Goal: Check status: Check status

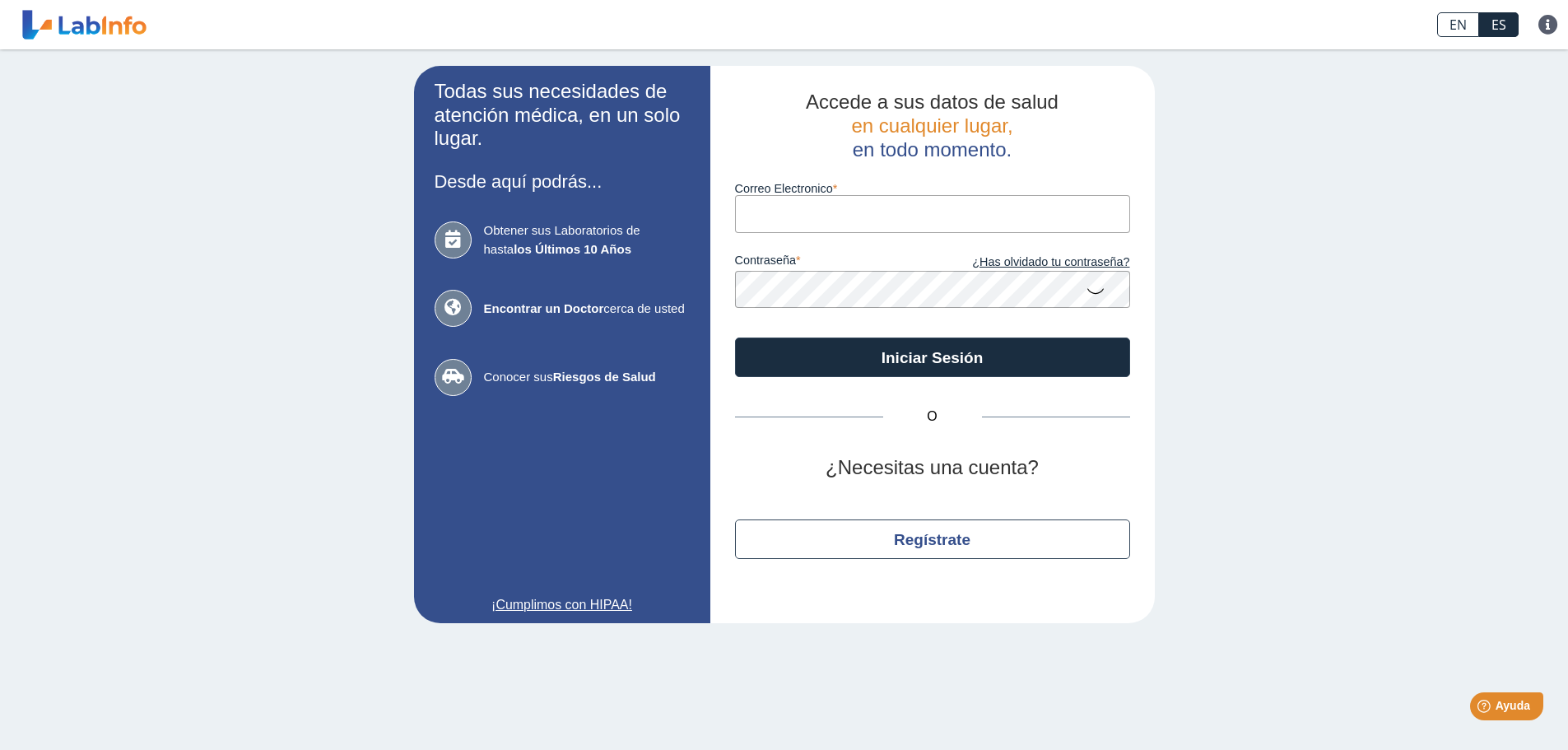
click at [899, 211] on input "Correo Electronico" at bounding box center [932, 213] width 395 height 37
type input "[PERSON_NAME][EMAIL_ADDRESS][PERSON_NAME][DOMAIN_NAME]"
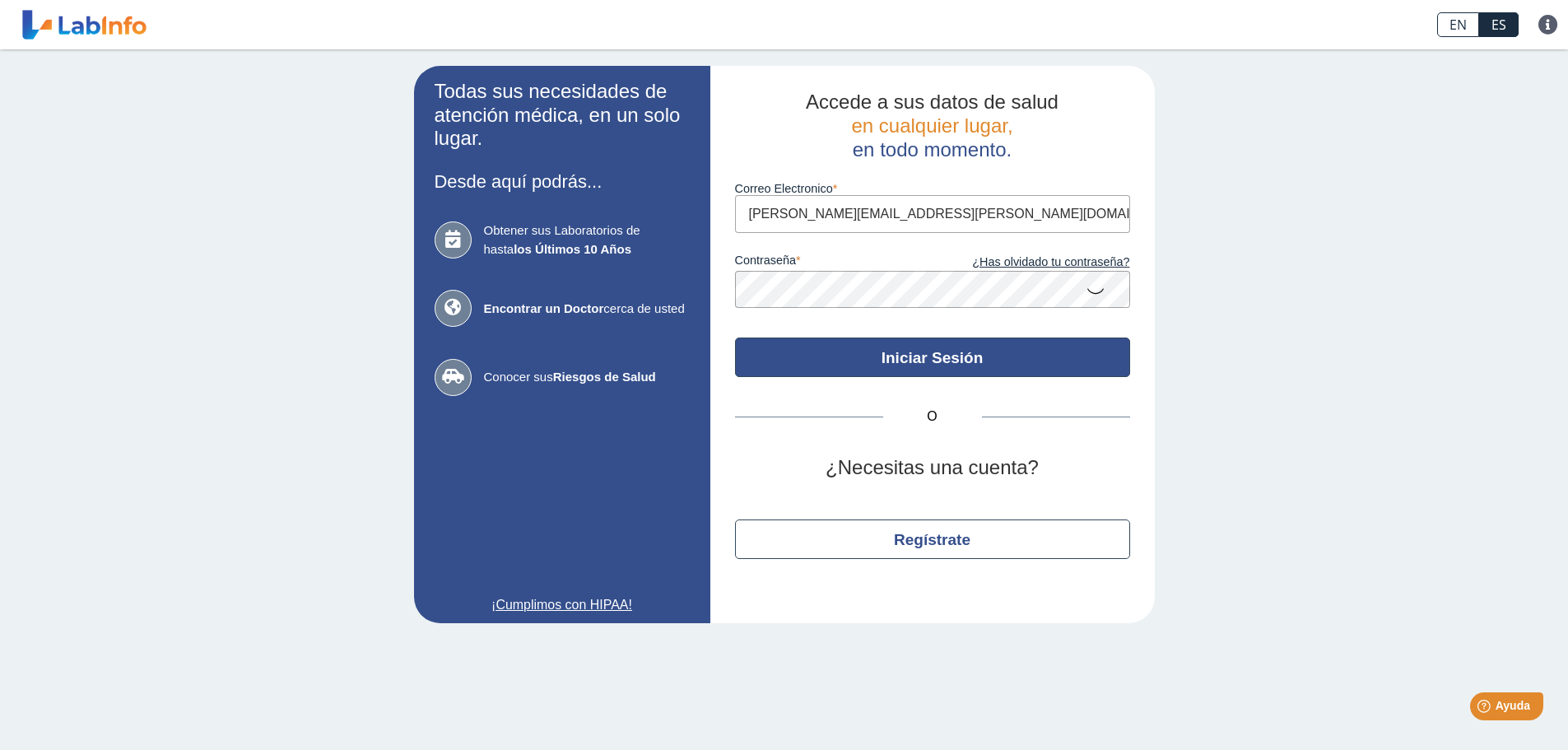
click at [851, 377] on button "Iniciar Sesión" at bounding box center [932, 357] width 395 height 39
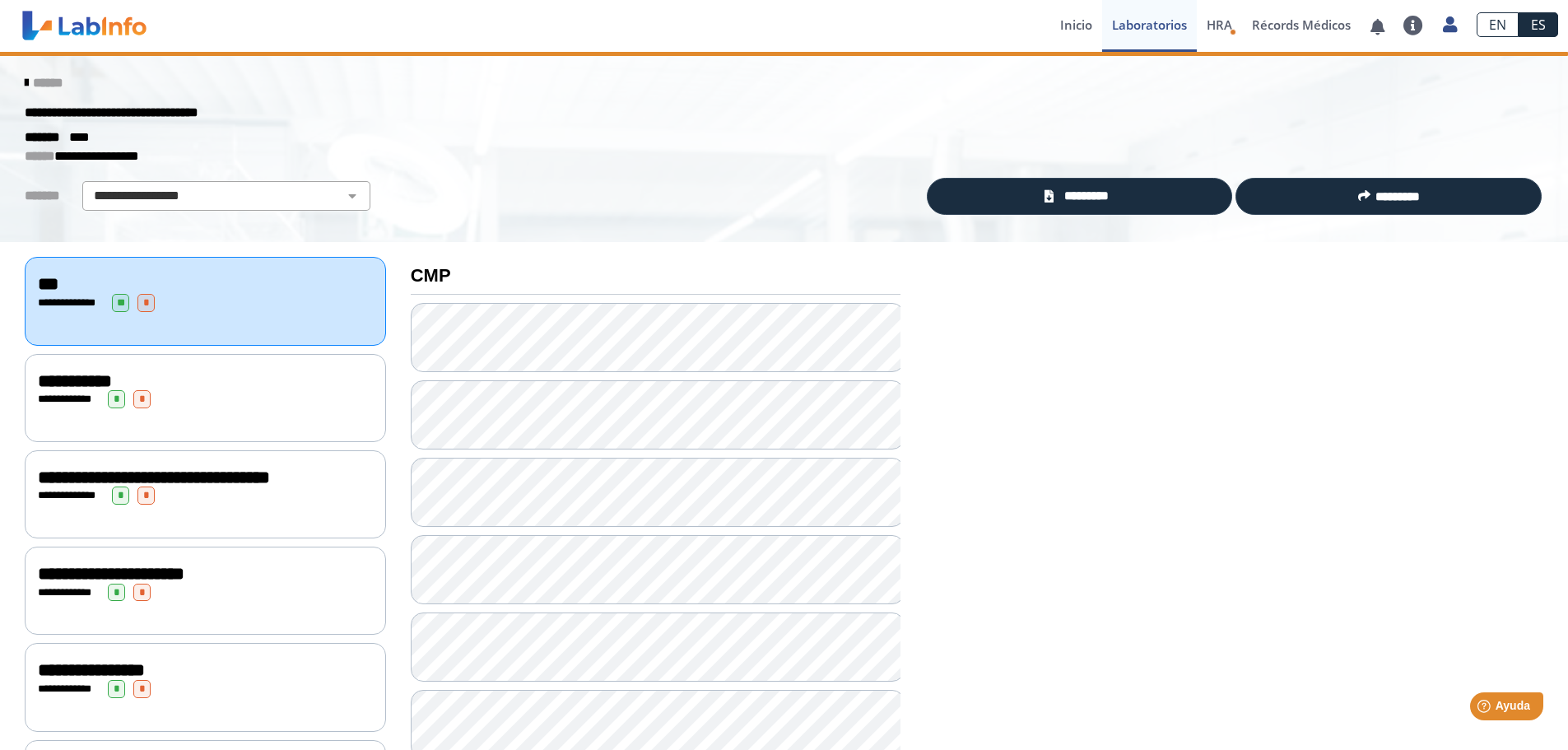
click at [227, 393] on div "**********" at bounding box center [204, 399] width 335 height 18
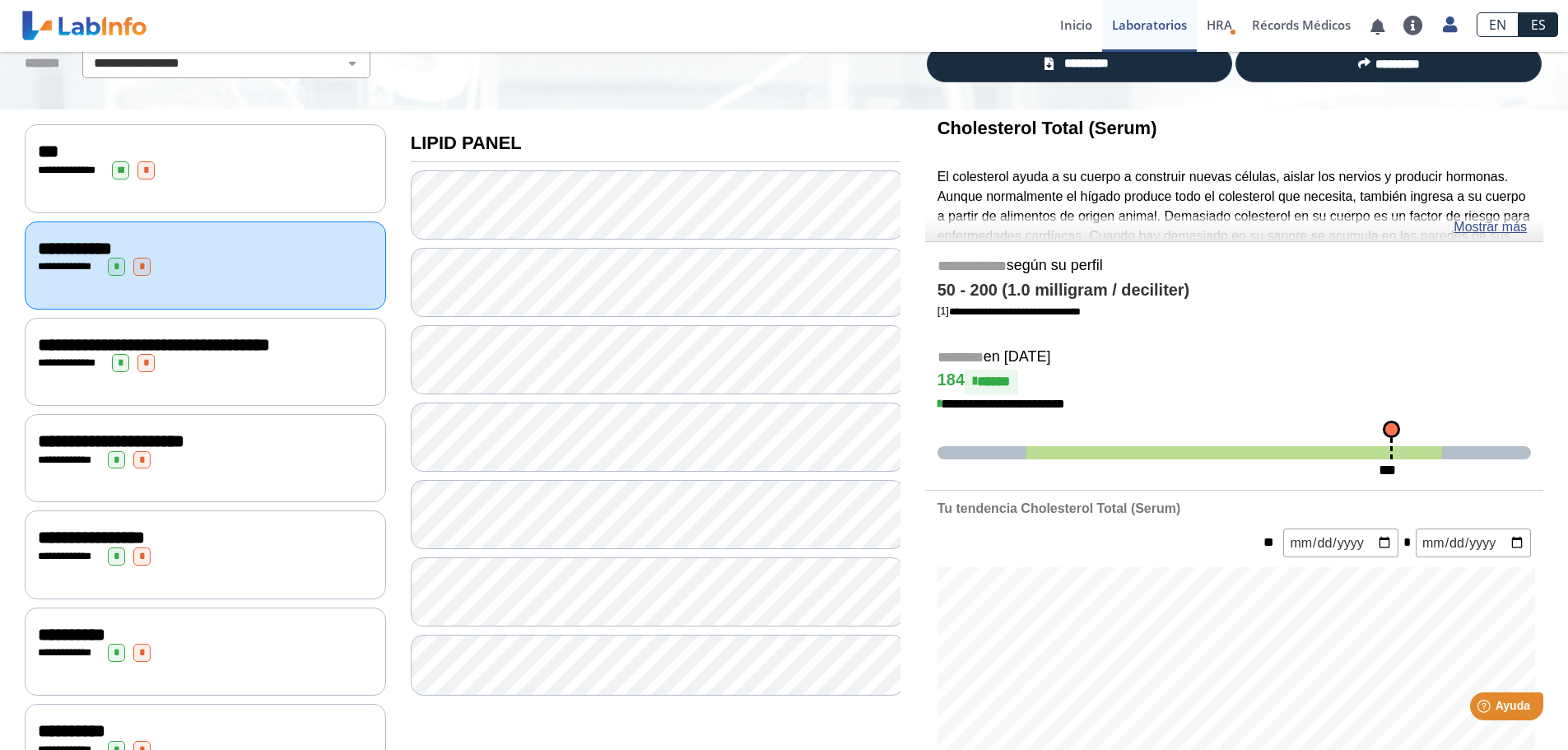
scroll to position [164, 0]
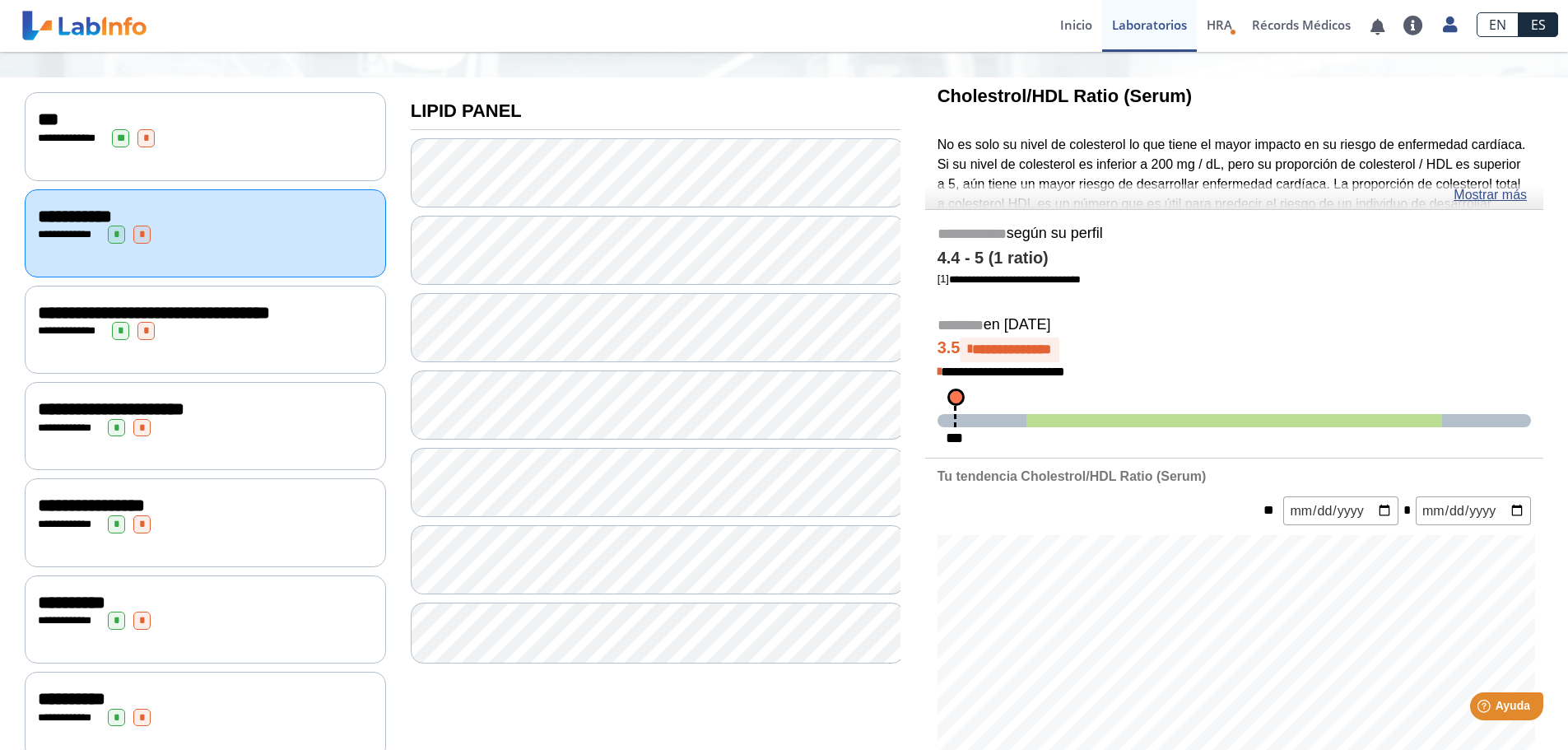
scroll to position [143, 0]
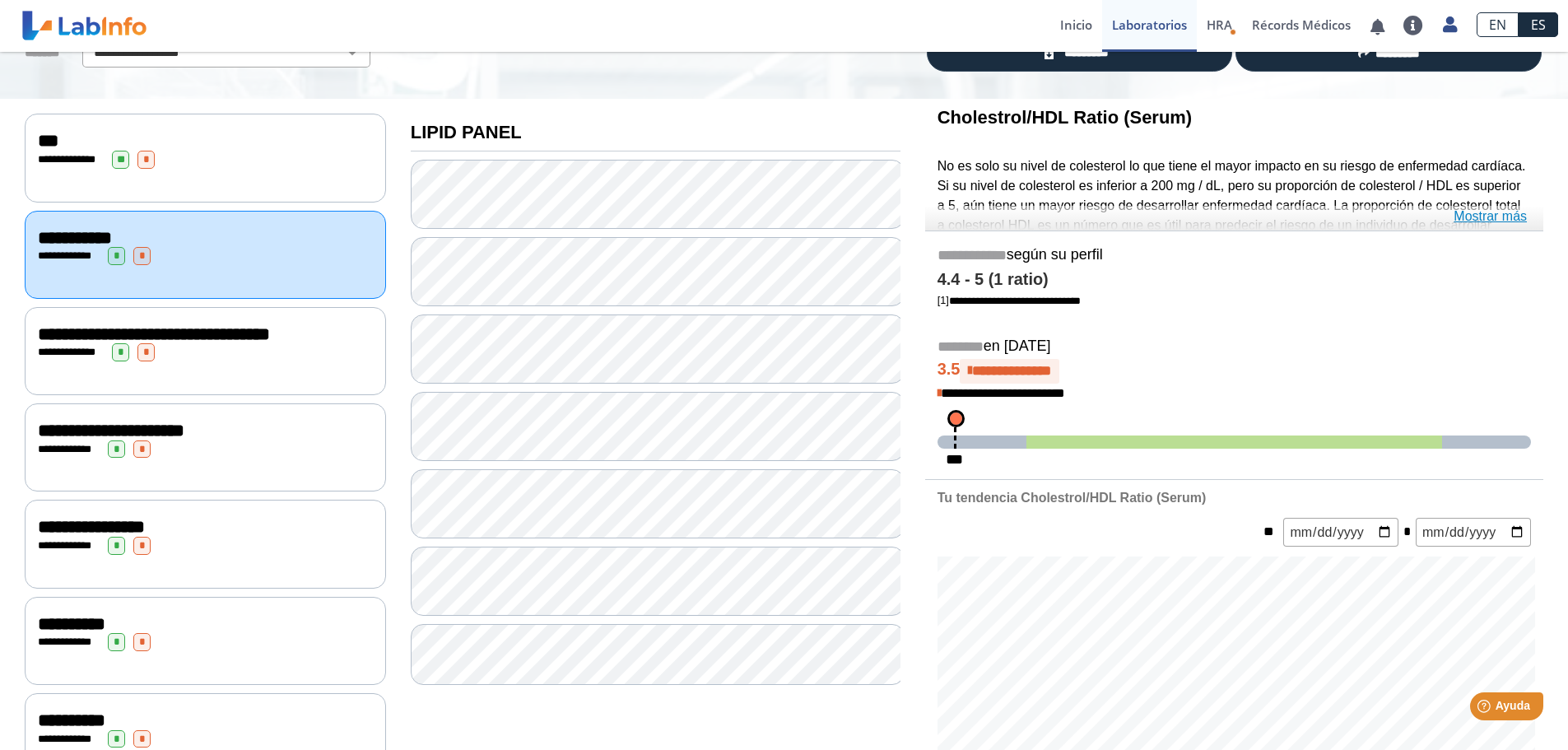
click at [1510, 216] on link "Mostrar más" at bounding box center [1489, 216] width 73 height 20
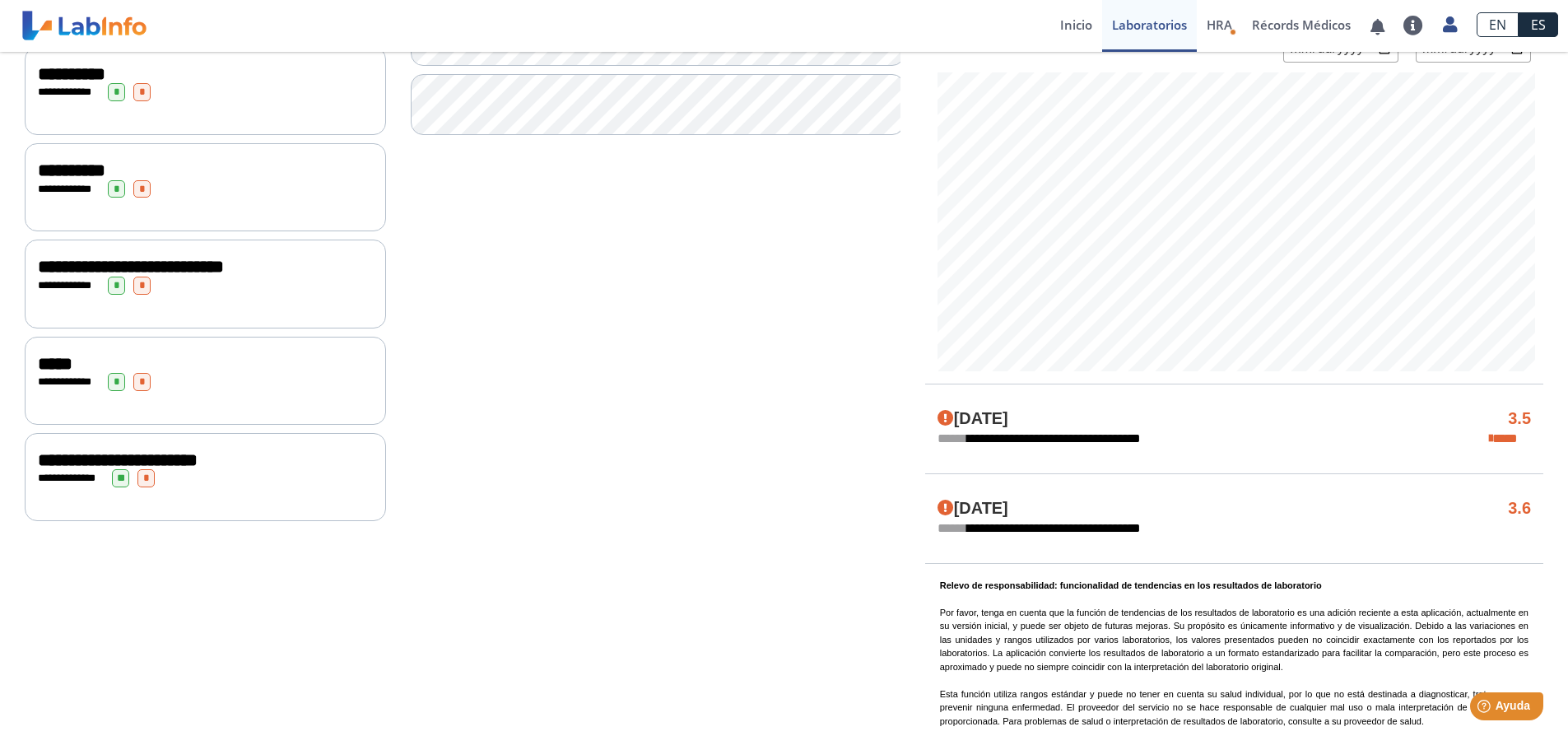
scroll to position [703, 0]
